Goal: Obtain resource: Download file/media

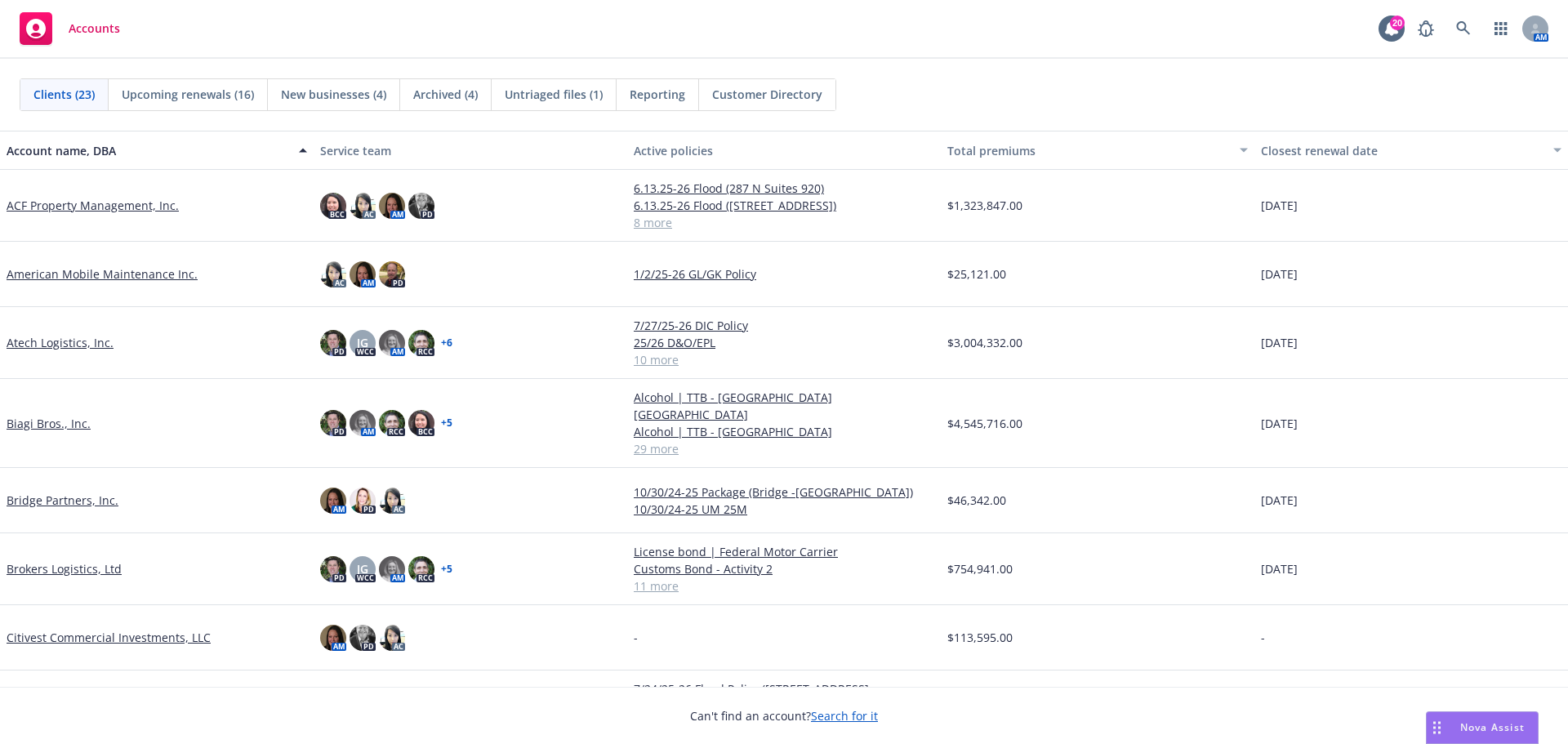
click at [63, 415] on link "Biagi Bros., Inc." at bounding box center [49, 423] width 84 height 17
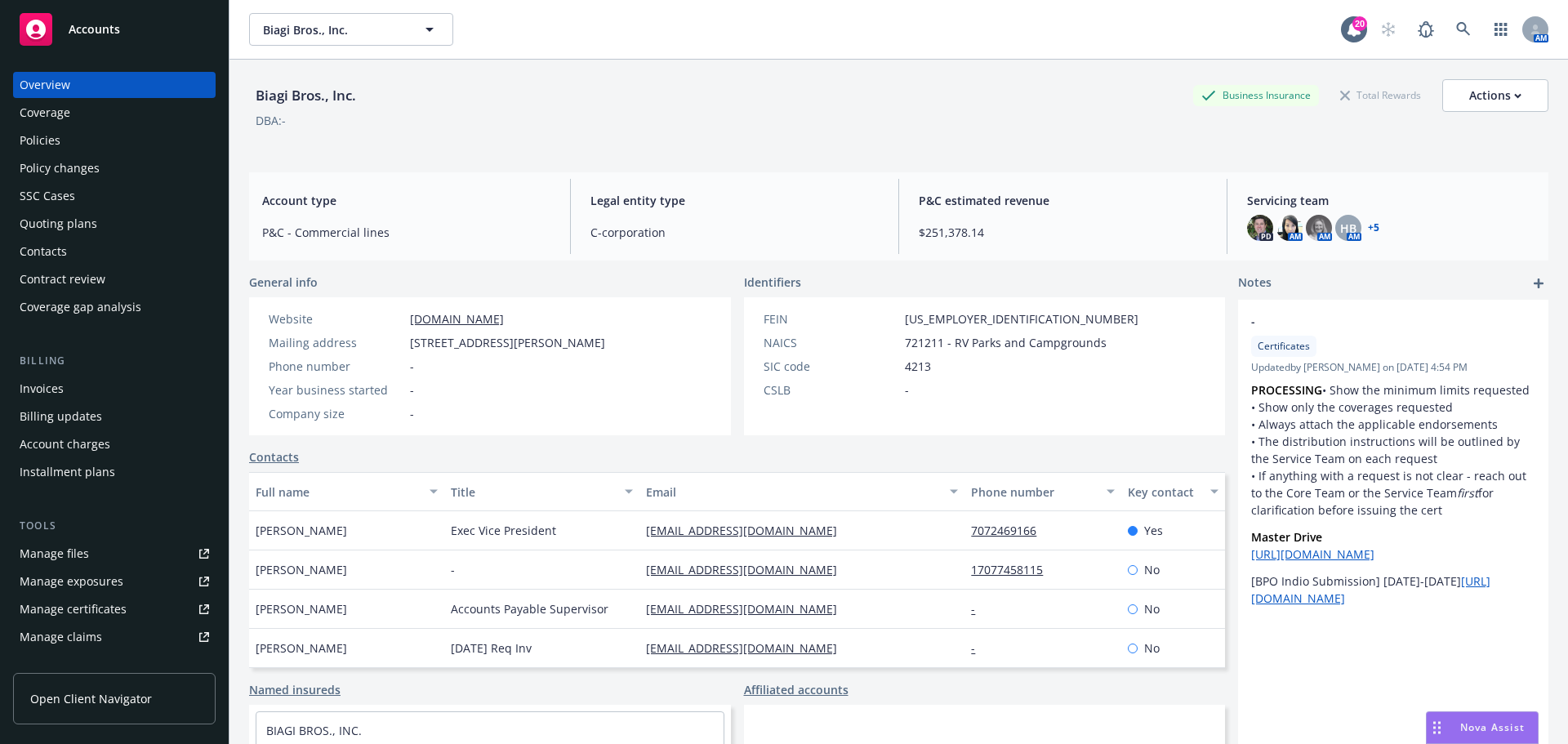
click at [76, 552] on div "Manage files" at bounding box center [54, 553] width 69 height 27
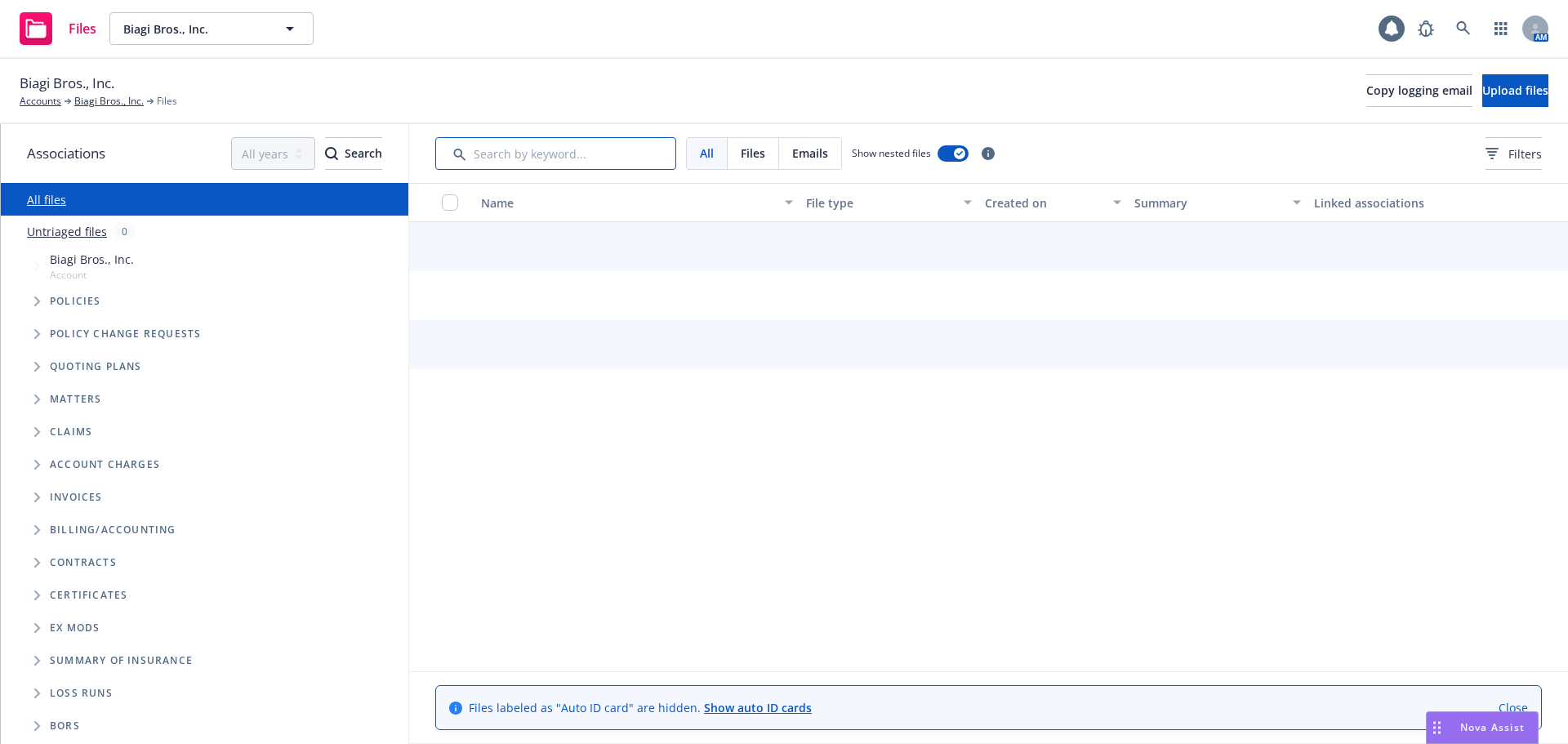
click at [496, 156] on input "Search by keyword..." at bounding box center [556, 153] width 241 height 32
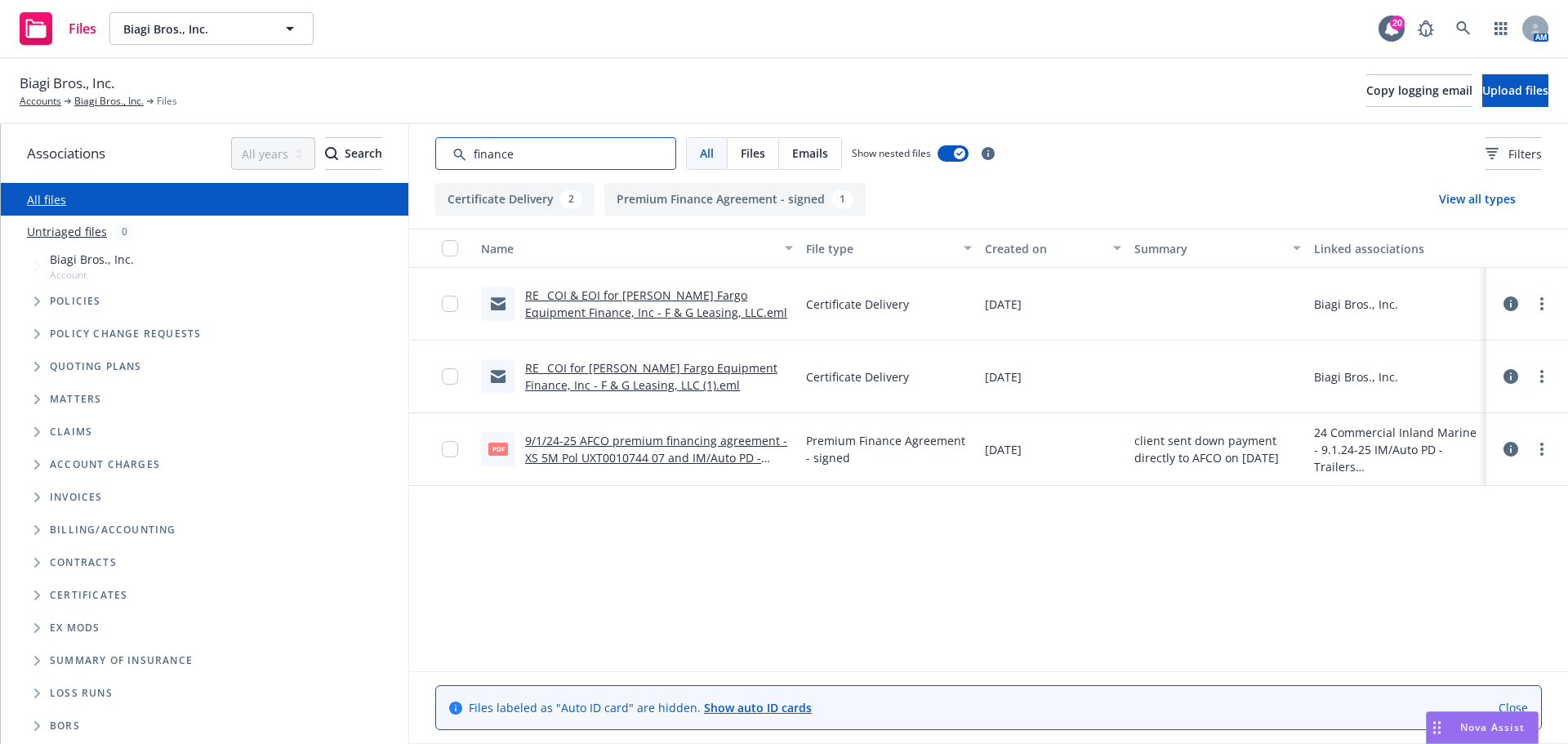
type input "finance"
click at [655, 449] on div "9/1/24-25 AFCO premium financing agreement -XS 5M Pol UXT0010744 07 and IM/Auto…" at bounding box center [659, 449] width 268 height 34
click at [713, 455] on link "9/1/24-25 AFCO premium financing agreement -XS 5M Pol UXT0010744 07 and IM/Auto…" at bounding box center [656, 458] width 263 height 50
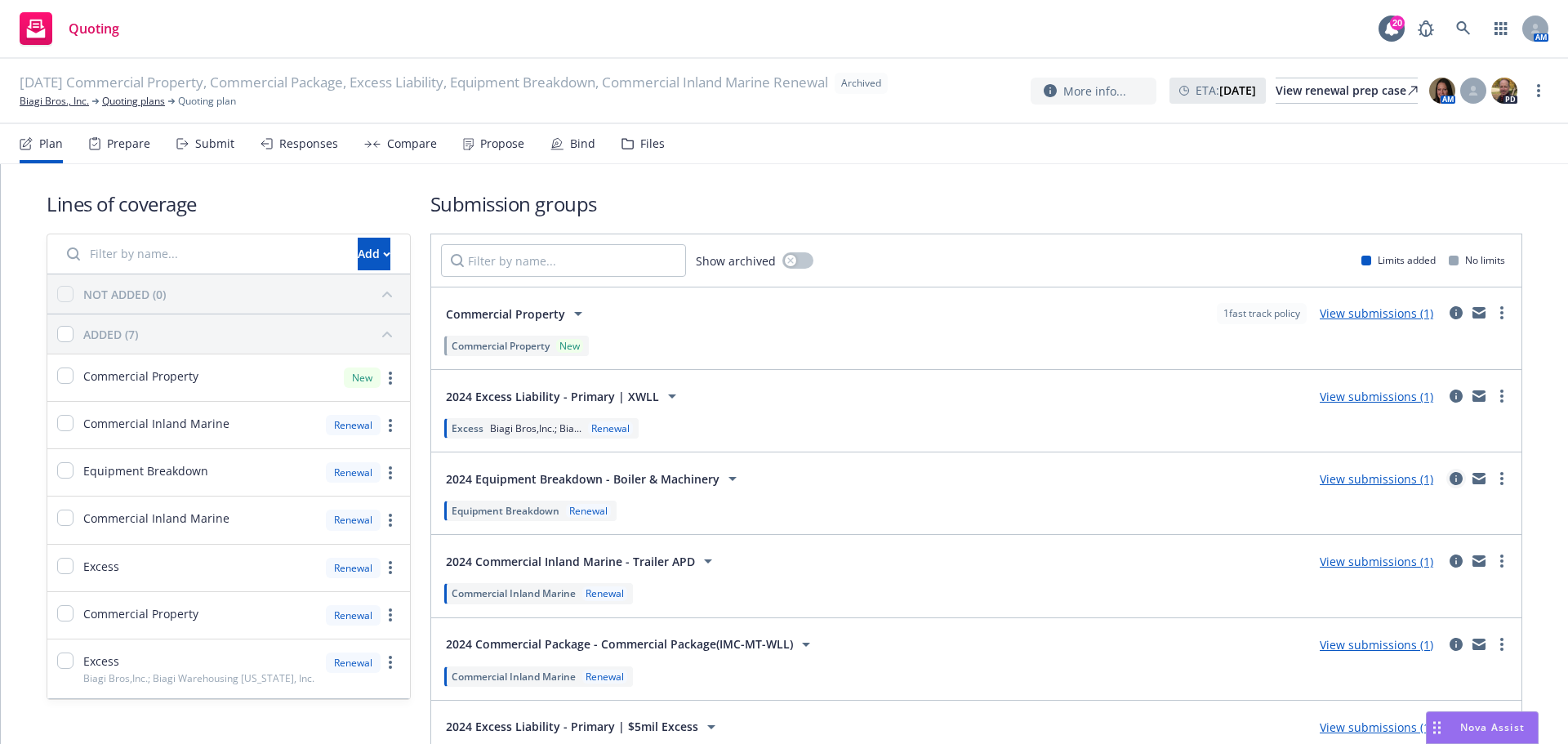
click at [1450, 475] on icon "circleInformation" at bounding box center [1456, 478] width 13 height 13
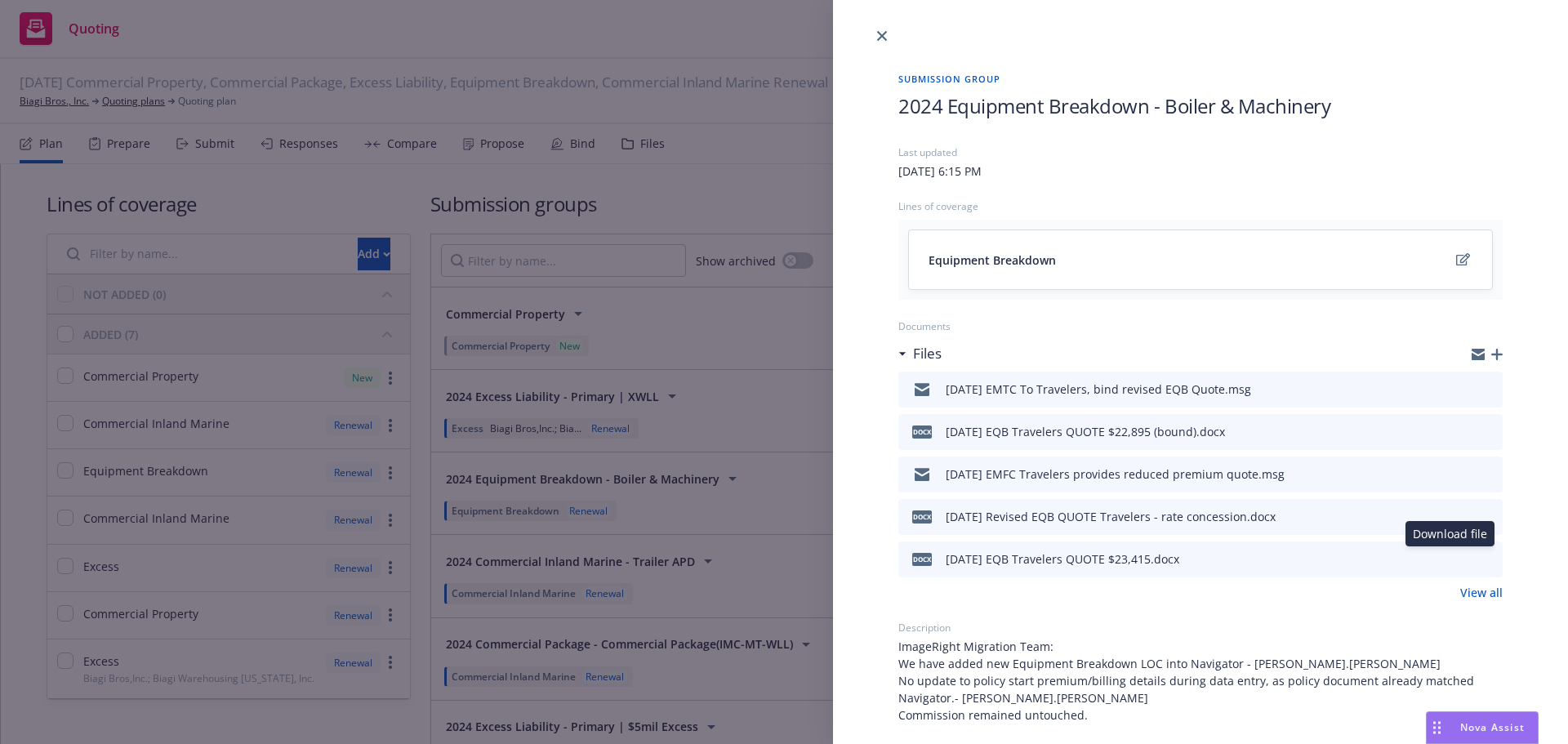
click at [1456, 555] on icon "download file" at bounding box center [1461, 556] width 10 height 9
click at [881, 38] on icon "close" at bounding box center [882, 35] width 9 height 9
